Goal: Information Seeking & Learning: Learn about a topic

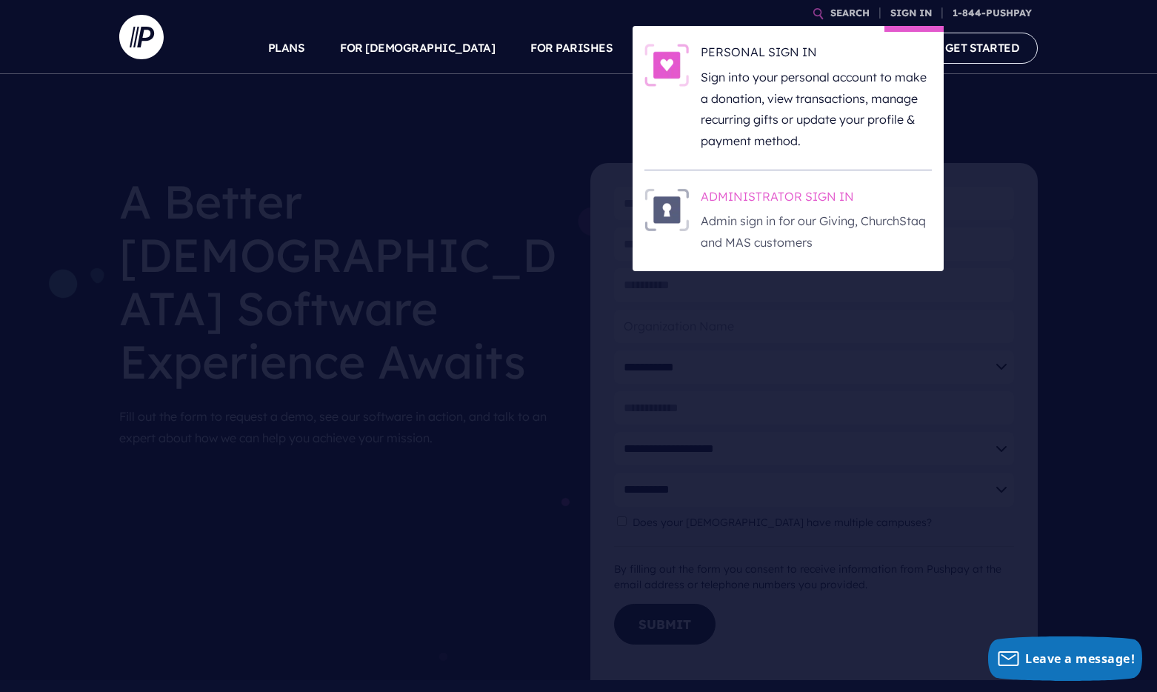
drag, startPoint x: 832, startPoint y: 206, endPoint x: 840, endPoint y: 210, distance: 9.3
click at [832, 206] on h6 "ADMINISTRATOR SIGN IN" at bounding box center [816, 199] width 231 height 22
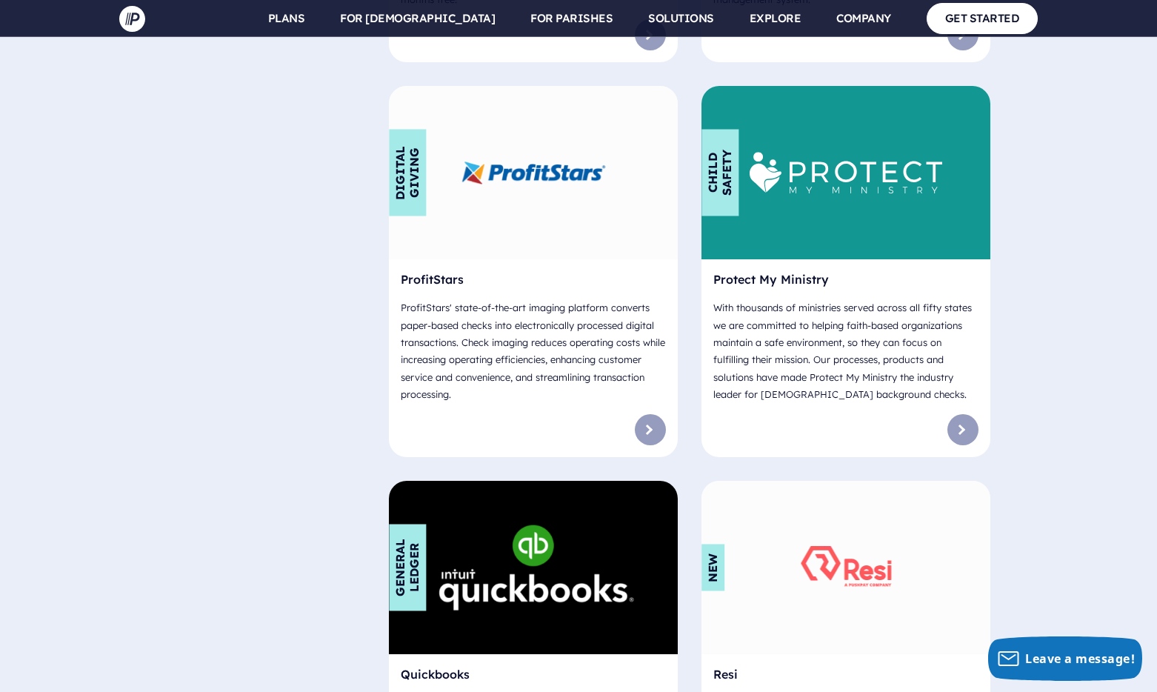
scroll to position [7471, 0]
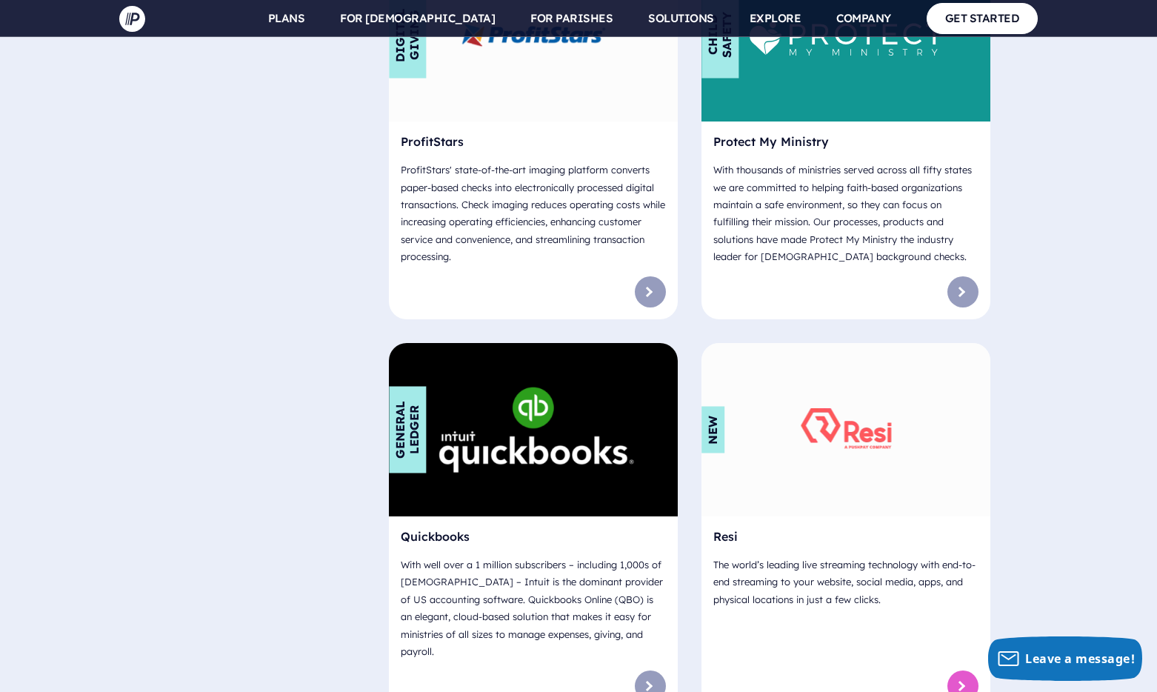
click at [971, 671] on link at bounding box center [963, 686] width 31 height 31
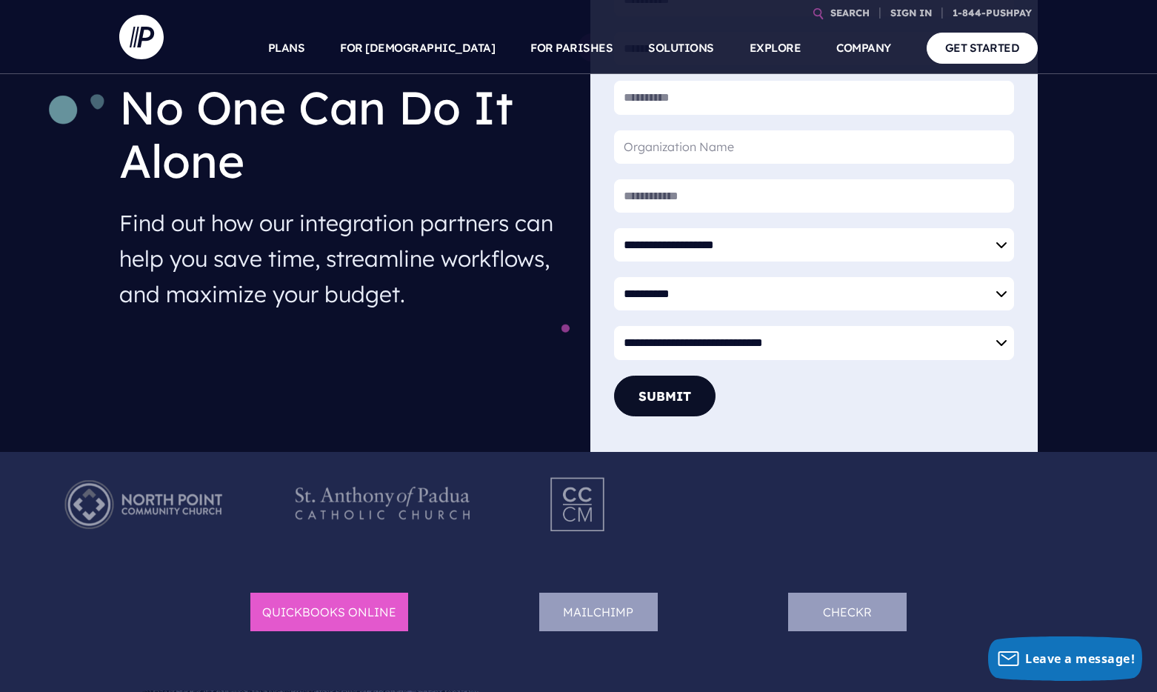
scroll to position [176, 0]
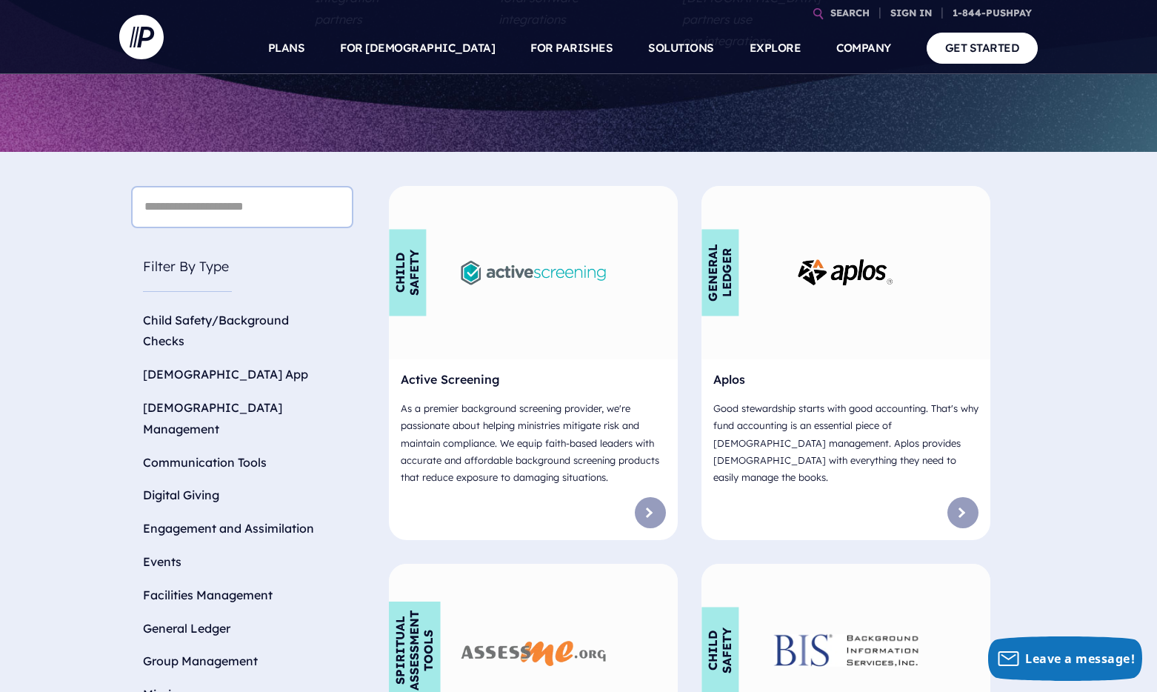
scroll to position [480, 0]
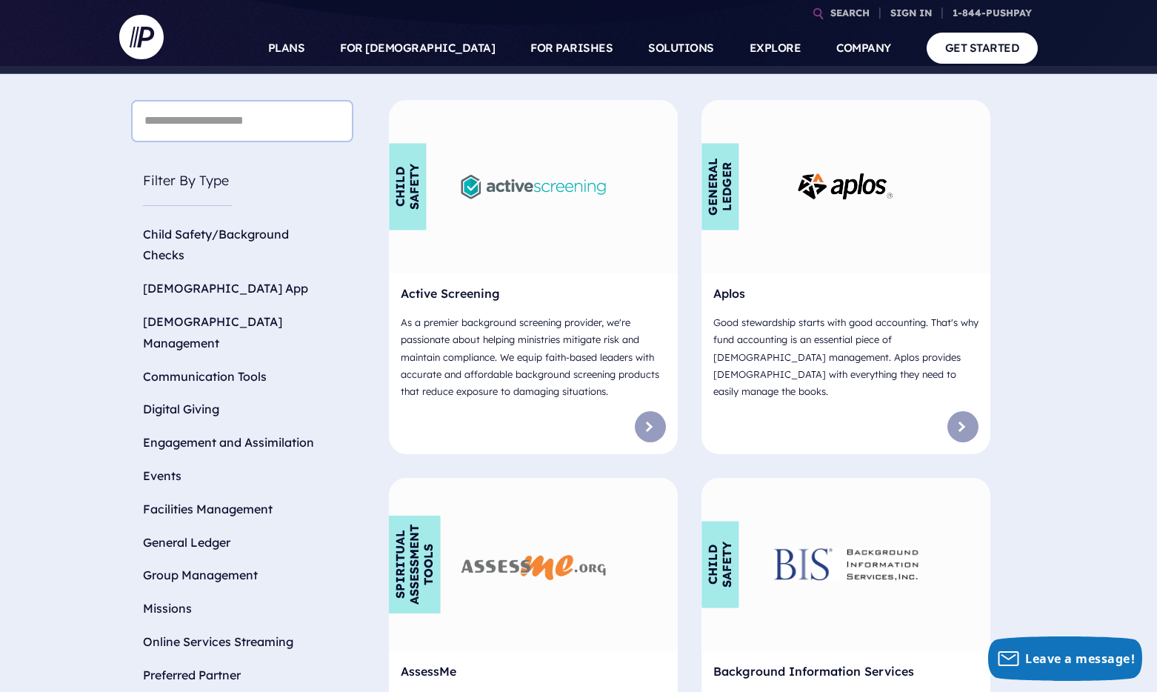
click at [180, 100] on input "text" at bounding box center [242, 121] width 222 height 42
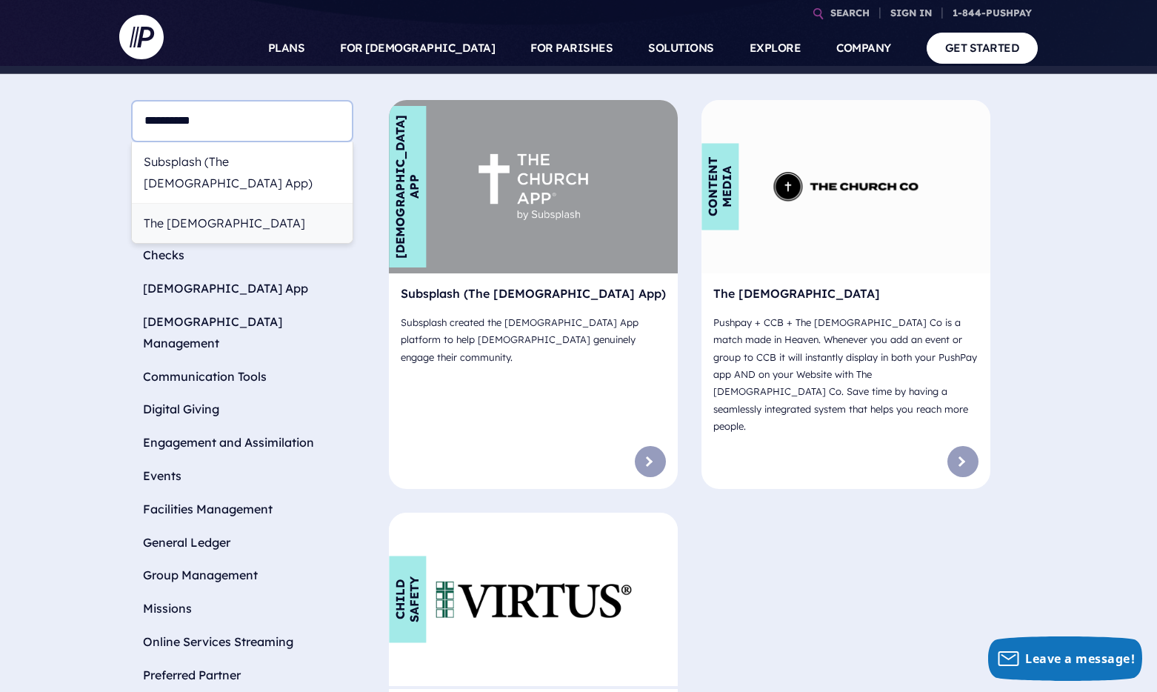
click at [219, 204] on div "The ChurchCo" at bounding box center [242, 223] width 221 height 39
type input "**********"
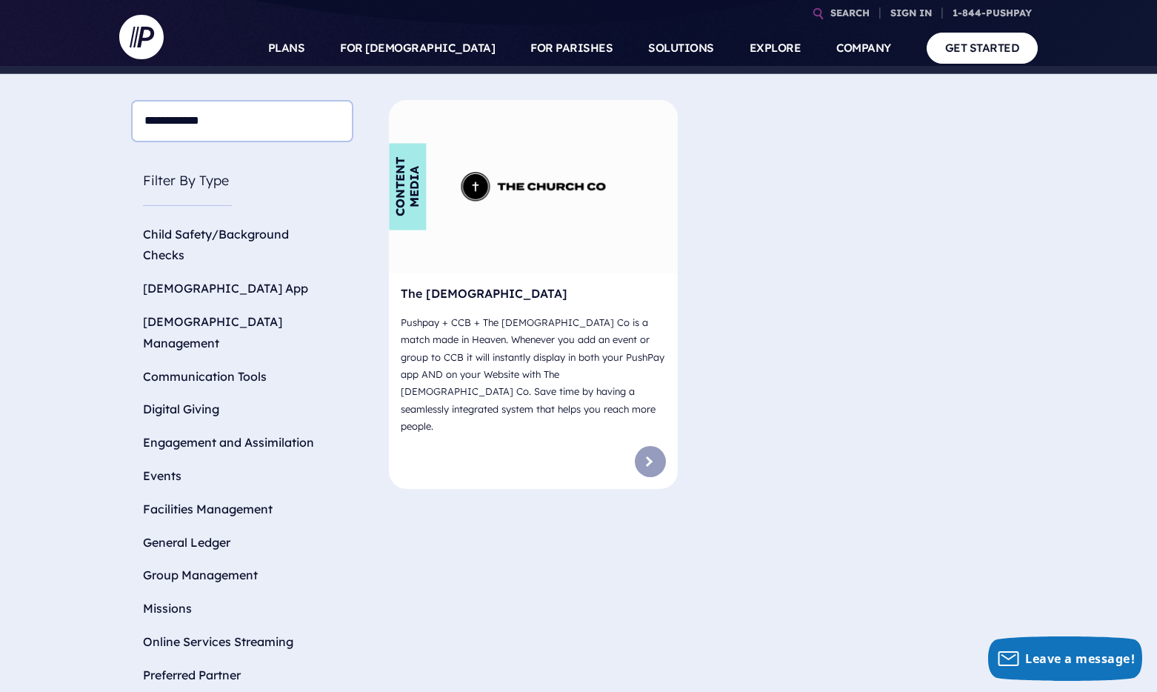
click at [482, 172] on img at bounding box center [534, 188] width 144 height 36
click at [463, 251] on div "Content Media" at bounding box center [533, 186] width 289 height 173
click at [463, 252] on div "Content Media" at bounding box center [533, 186] width 289 height 173
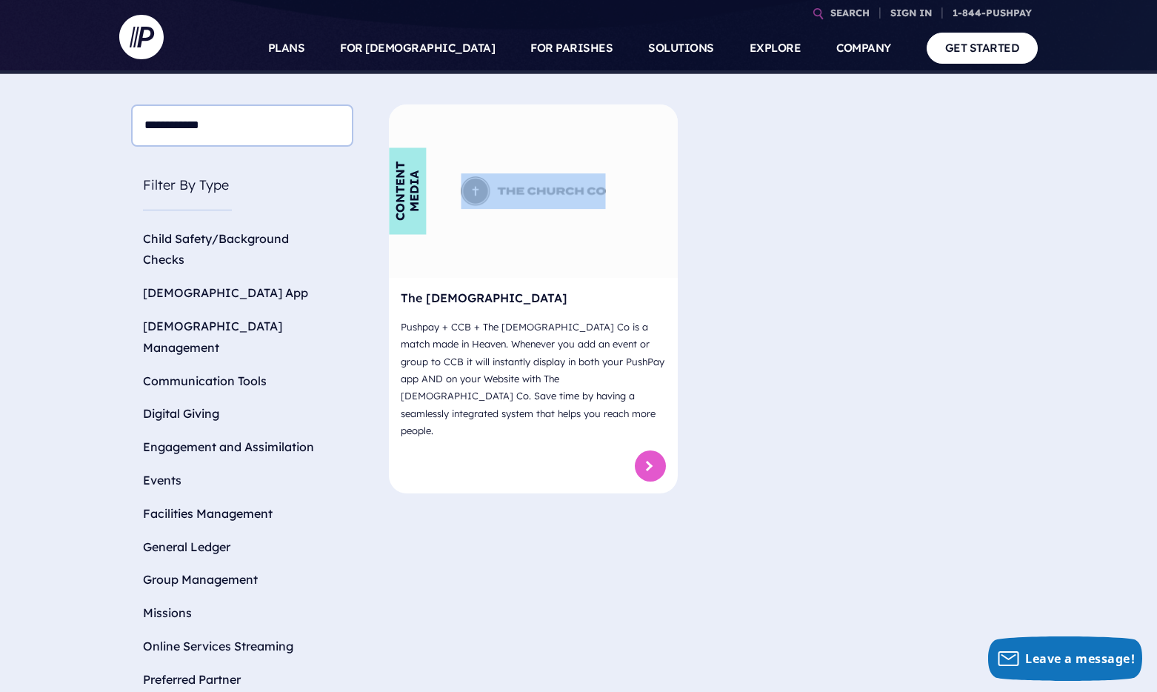
click at [657, 451] on link at bounding box center [650, 466] width 31 height 31
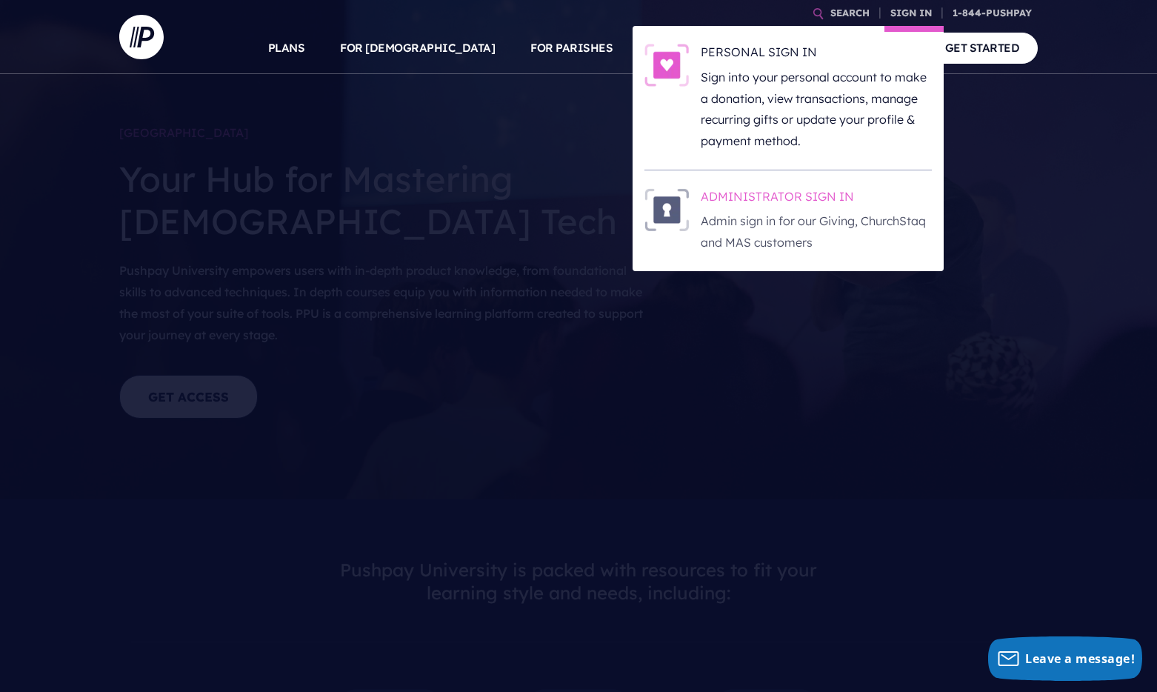
scroll to position [5, 0]
click at [788, 209] on h6 "ADMINISTRATOR SIGN IN" at bounding box center [816, 199] width 231 height 22
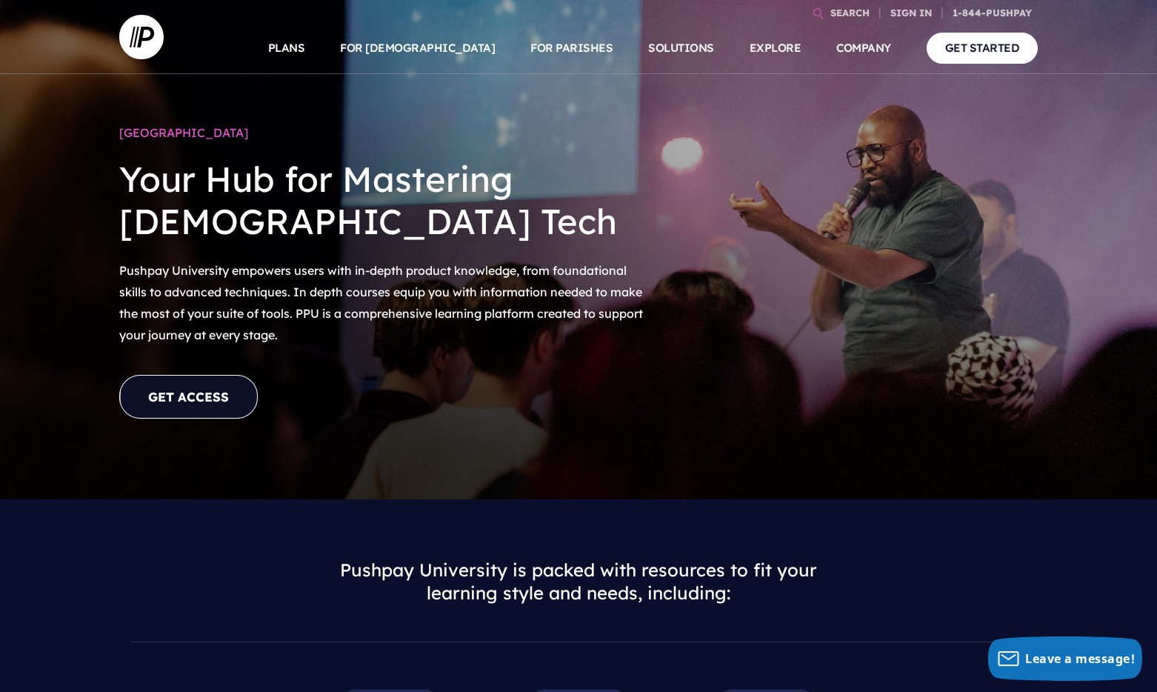
click at [198, 405] on link "GET ACCESS" at bounding box center [188, 397] width 139 height 44
